Goal: Communication & Community: Share content

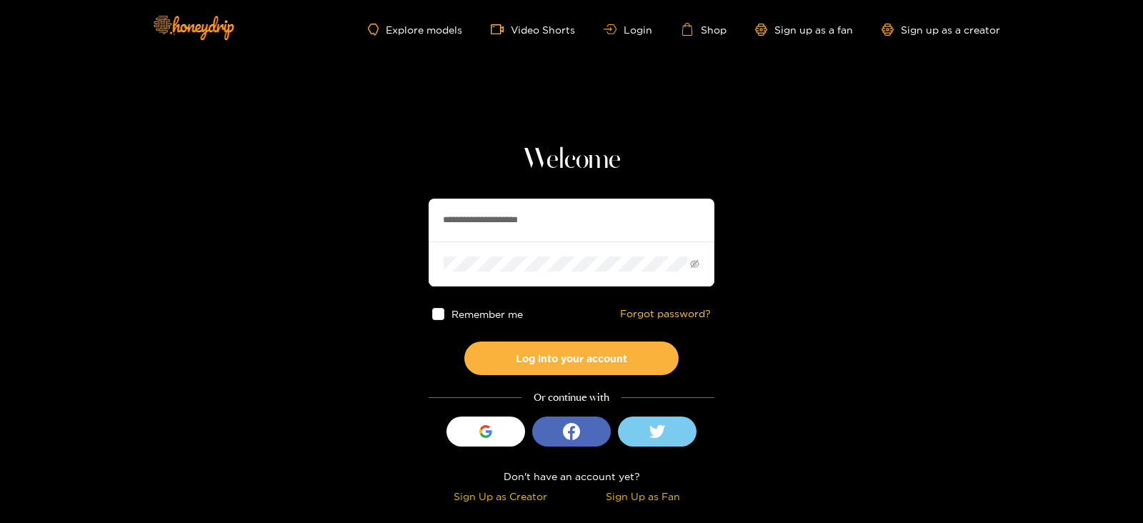
drag, startPoint x: 537, startPoint y: 220, endPoint x: 312, endPoint y: 246, distance: 226.6
click at [312, 246] on section "**********" at bounding box center [571, 254] width 1143 height 508
type input "**********"
click at [464, 341] on button "Log into your account" at bounding box center [571, 358] width 214 height 34
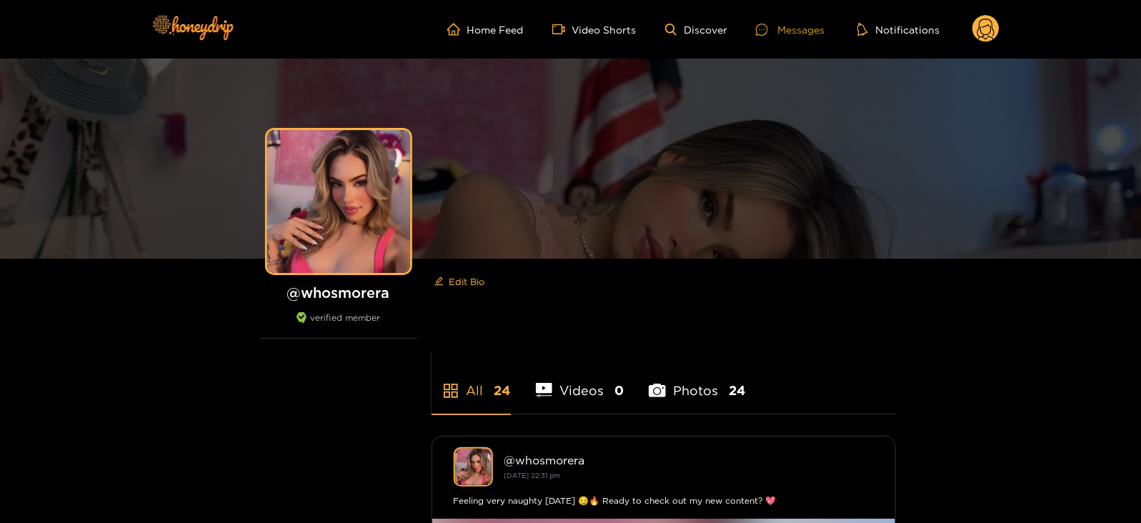
click at [788, 24] on div "Messages" at bounding box center [790, 29] width 69 height 16
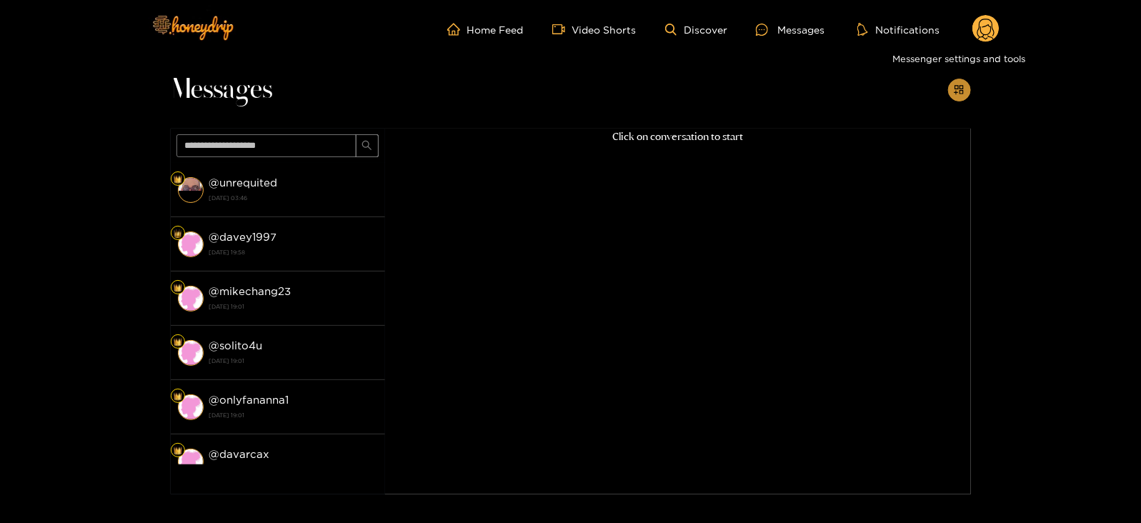
click at [962, 88] on icon "appstore-add" at bounding box center [959, 89] width 11 height 11
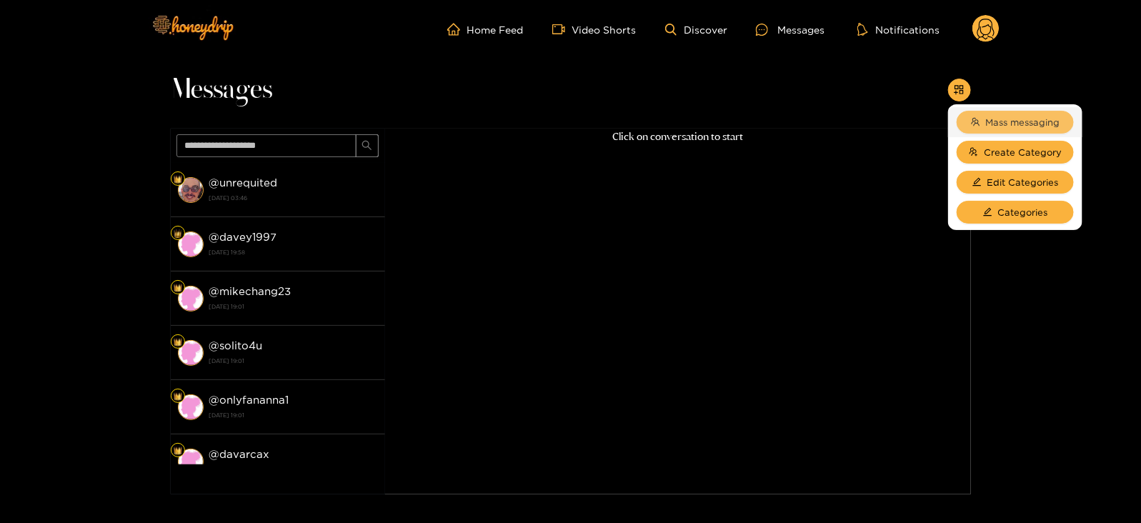
click at [992, 118] on span "Mass messaging" at bounding box center [1023, 122] width 74 height 14
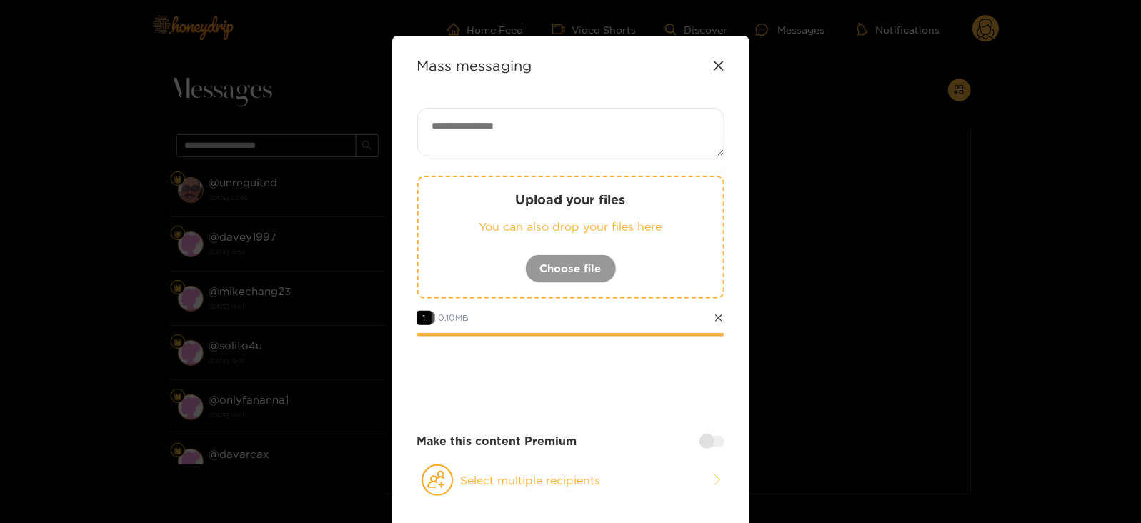
click at [511, 101] on div "Mass messaging Upload your files You can also drop your files here Choose file …" at bounding box center [570, 312] width 357 height 552
click at [504, 125] on textarea at bounding box center [570, 132] width 307 height 49
paste textarea "****"
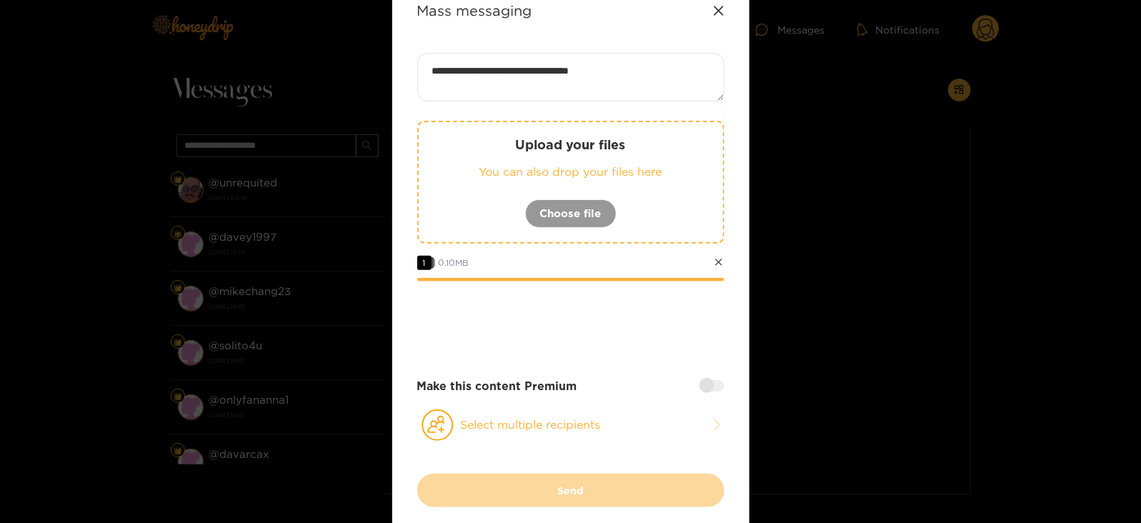
scroll to position [56, 0]
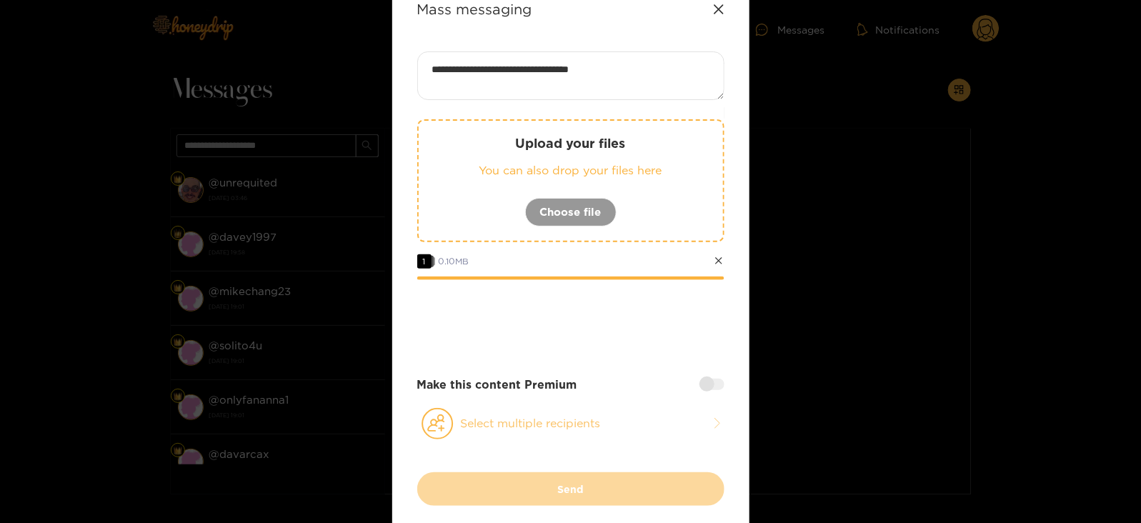
type textarea "**********"
click at [443, 429] on icon at bounding box center [438, 423] width 32 height 31
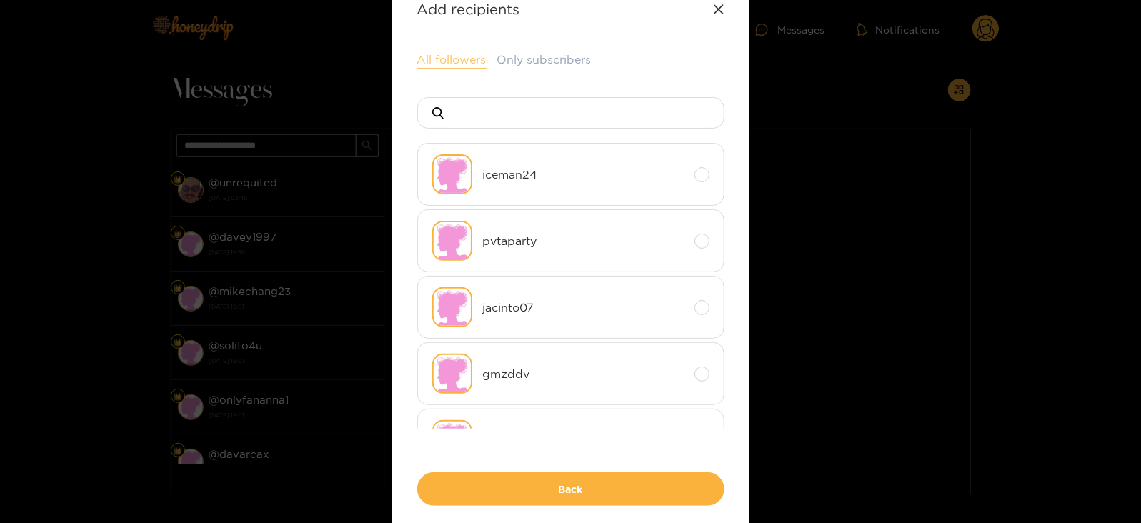
click at [464, 56] on button "All followers" at bounding box center [451, 59] width 69 height 17
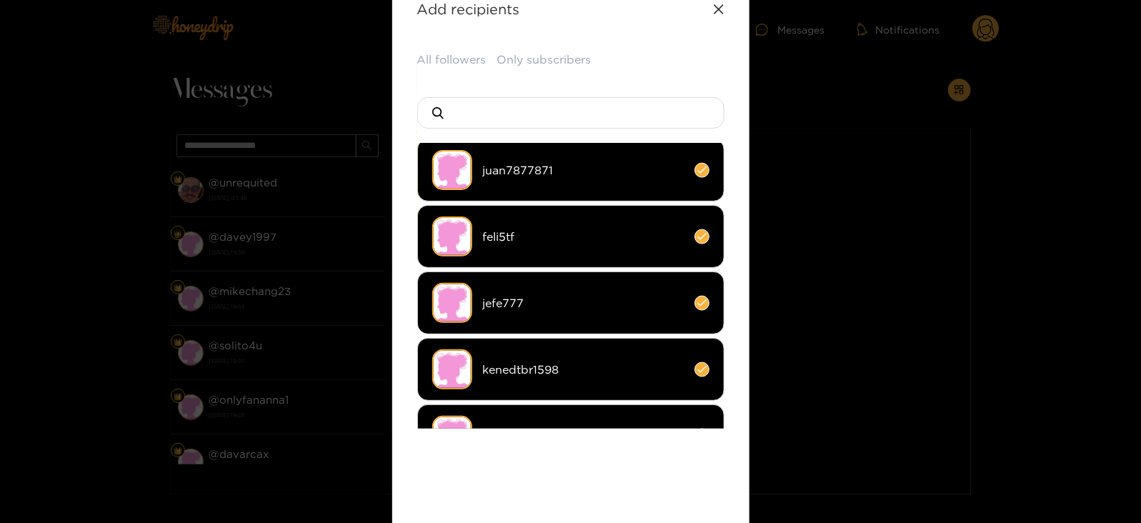
scroll to position [190, 0]
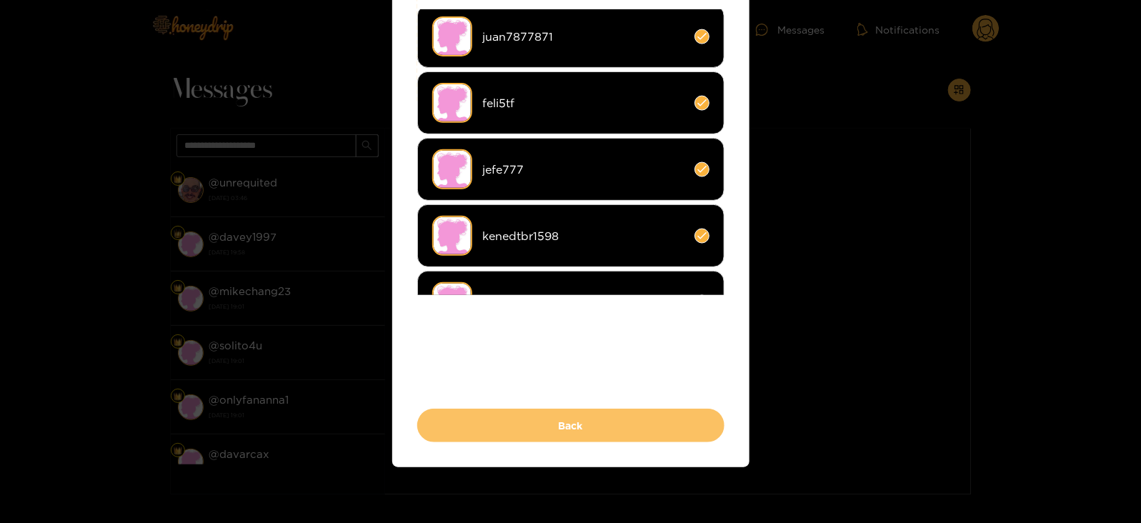
click at [450, 424] on button "Back" at bounding box center [570, 426] width 307 height 34
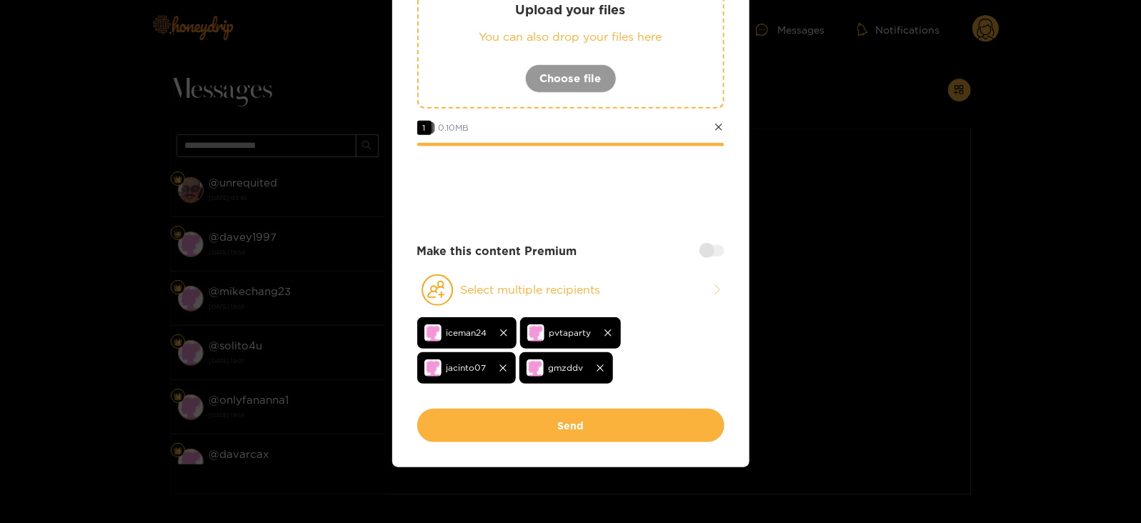
click at [704, 251] on div at bounding box center [711, 250] width 25 height 11
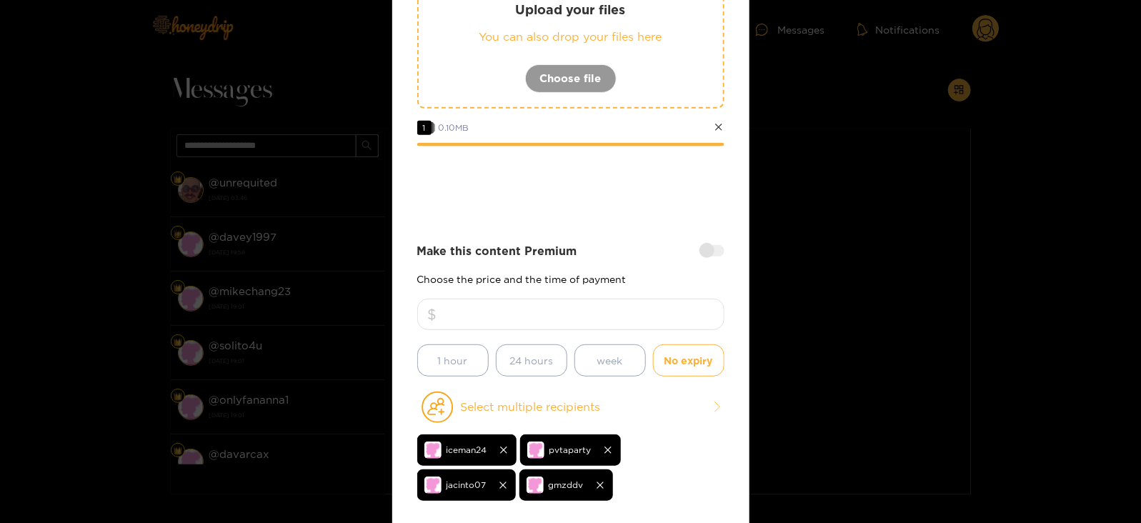
click at [609, 300] on input "number" at bounding box center [570, 314] width 307 height 31
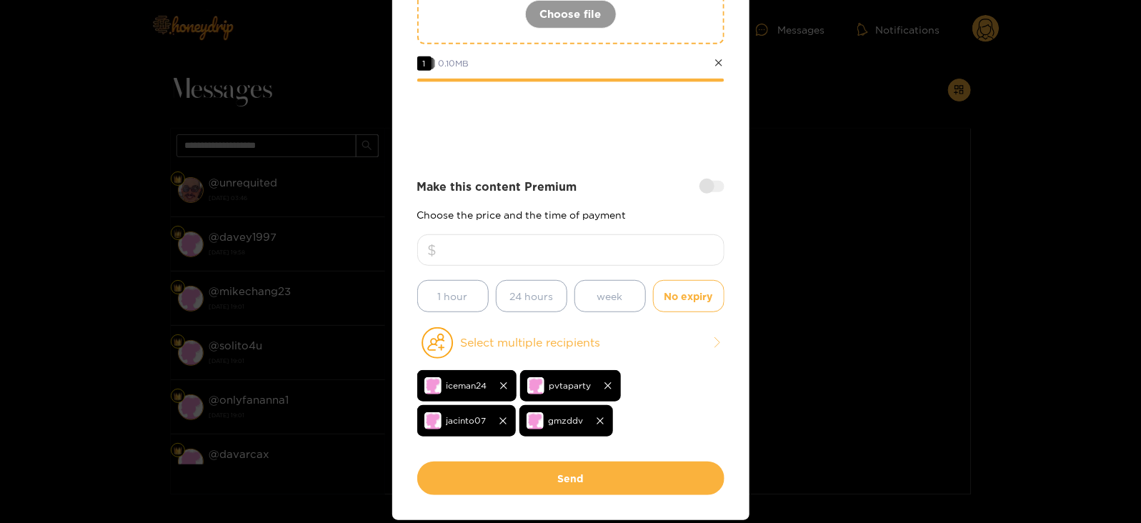
scroll to position [257, 0]
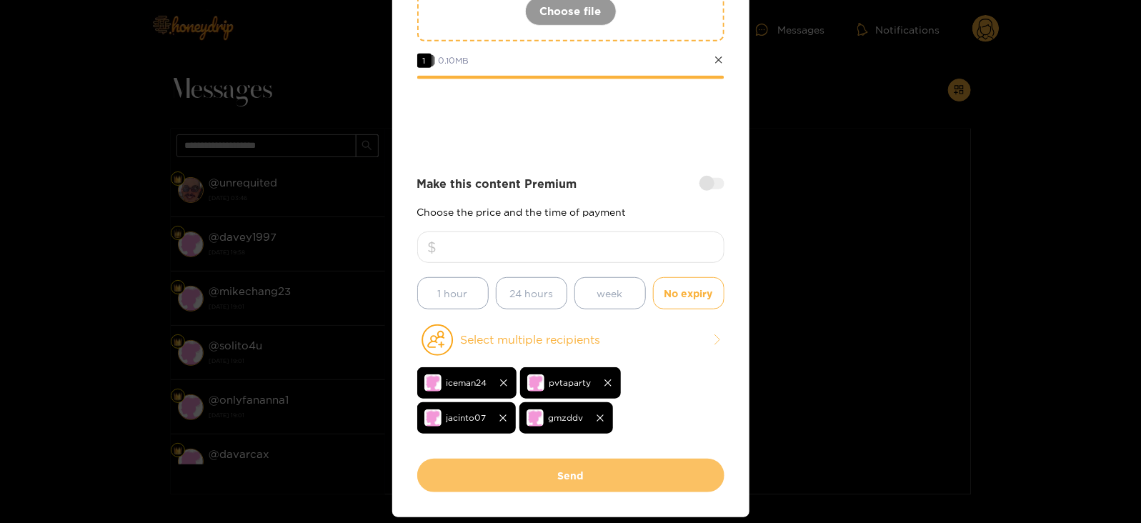
type input "**"
click at [553, 464] on button "Send" at bounding box center [570, 476] width 307 height 34
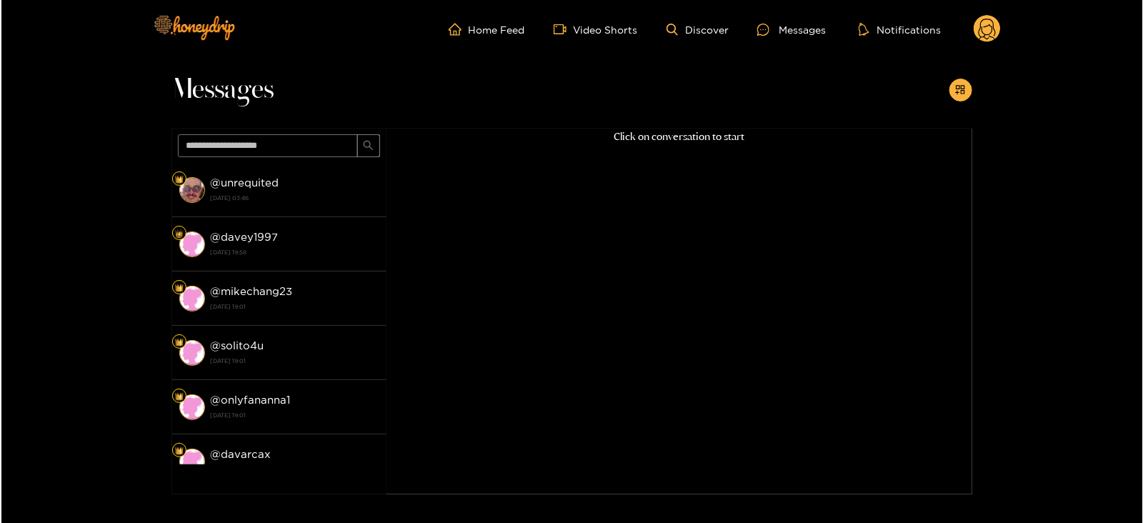
scroll to position [153, 0]
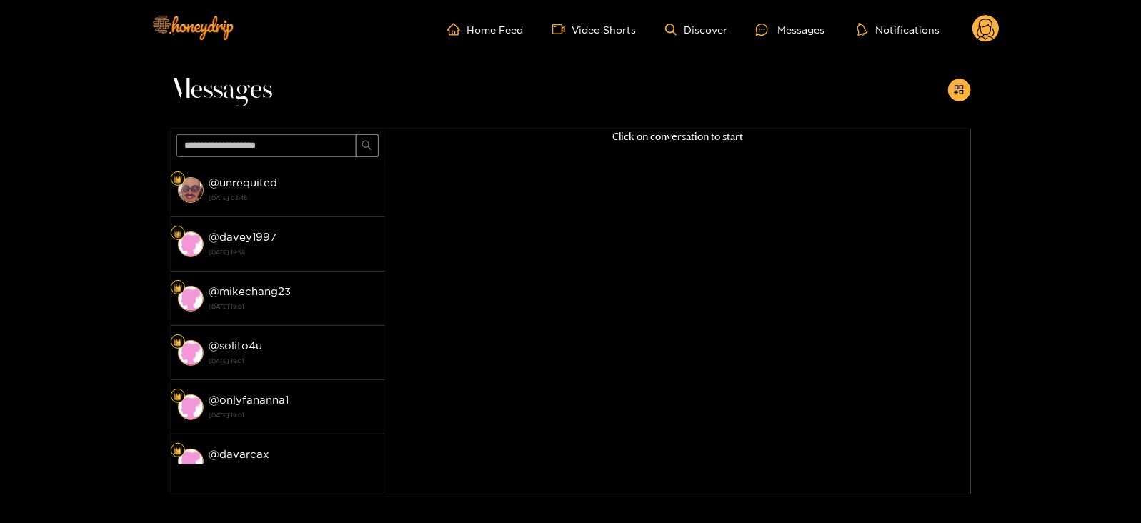
click at [958, 23] on ul "Home Feed Video Shorts Discover Messages Notifications" at bounding box center [723, 29] width 552 height 29
click at [982, 35] on circle at bounding box center [985, 28] width 27 height 27
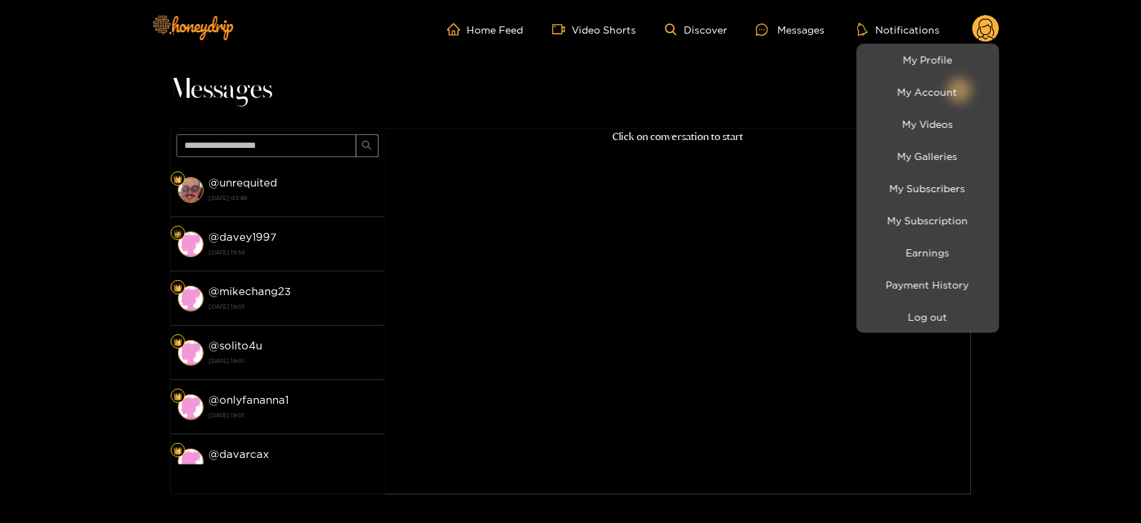
click at [924, 301] on li "Log out" at bounding box center [928, 317] width 143 height 32
click at [922, 310] on button "Log out" at bounding box center [928, 316] width 136 height 25
